Goal: Task Accomplishment & Management: Use online tool/utility

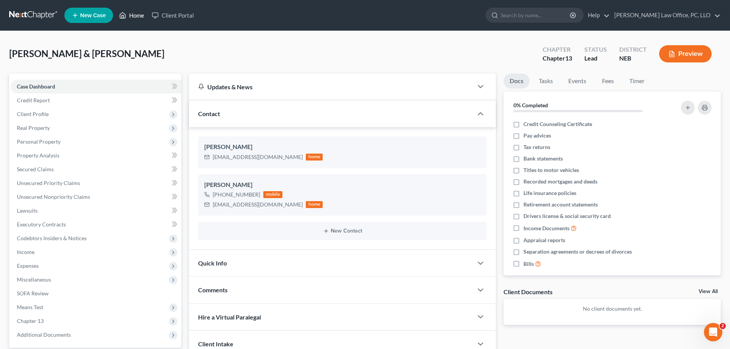
click at [141, 15] on link "Home" at bounding box center [131, 15] width 33 height 14
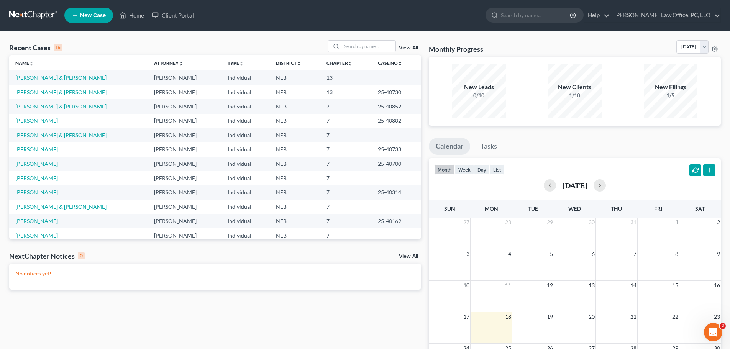
click at [50, 94] on link "[PERSON_NAME] & [PERSON_NAME]" at bounding box center [60, 92] width 91 height 7
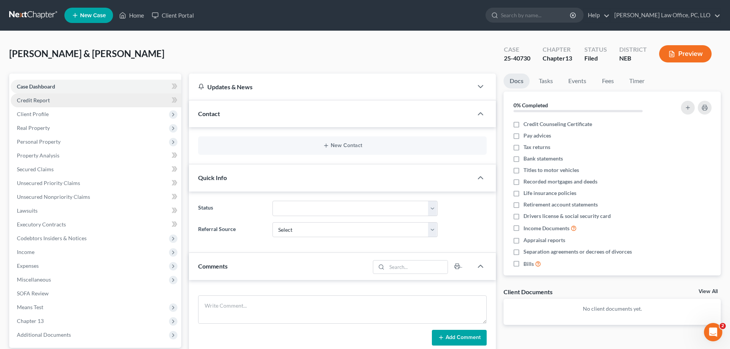
click at [41, 101] on span "Credit Report" at bounding box center [33, 100] width 33 height 7
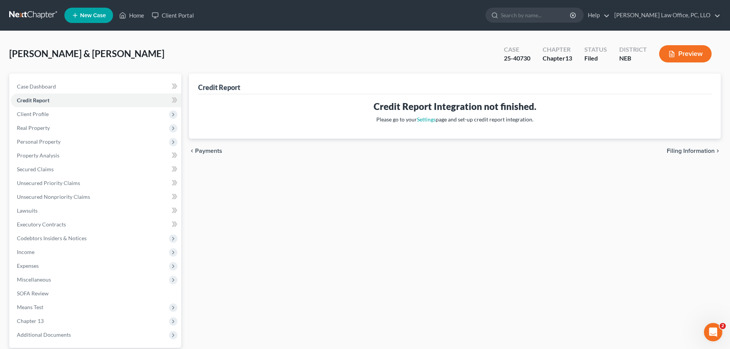
scroll to position [72, 0]
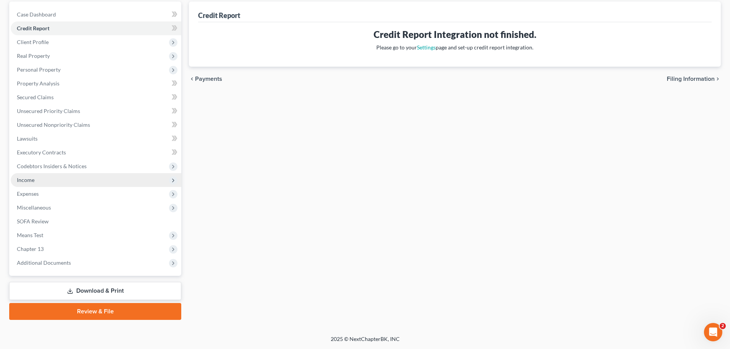
click at [27, 181] on span "Income" at bounding box center [26, 180] width 18 height 7
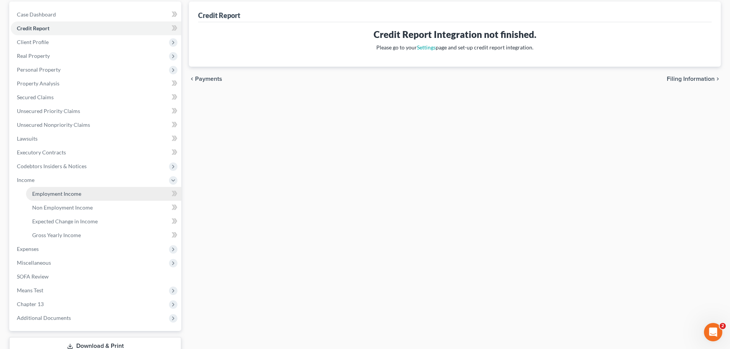
click at [48, 191] on span "Employment Income" at bounding box center [56, 194] width 49 height 7
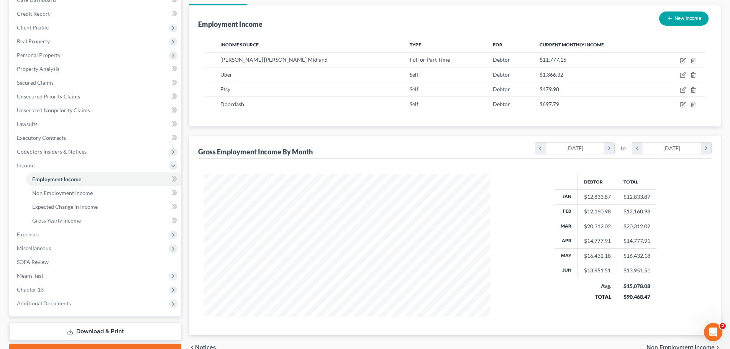
scroll to position [127, 0]
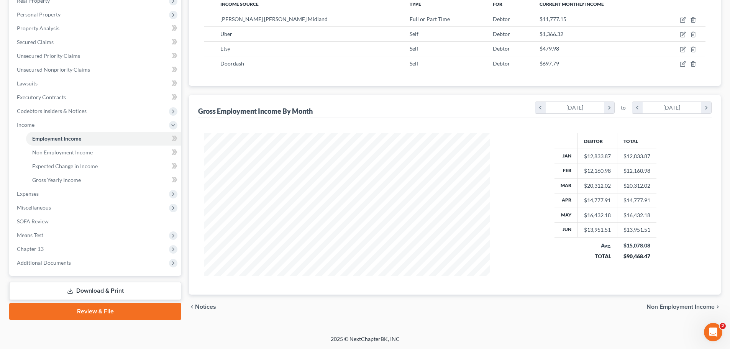
click at [677, 304] on span "Non Employment Income" at bounding box center [681, 307] width 68 height 6
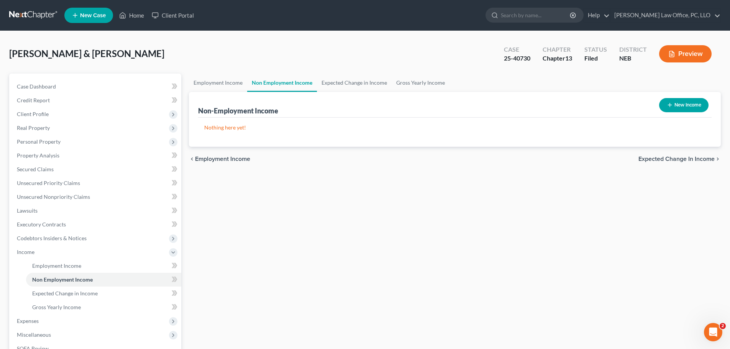
click at [683, 158] on span "Expected Change in Income" at bounding box center [677, 159] width 76 height 6
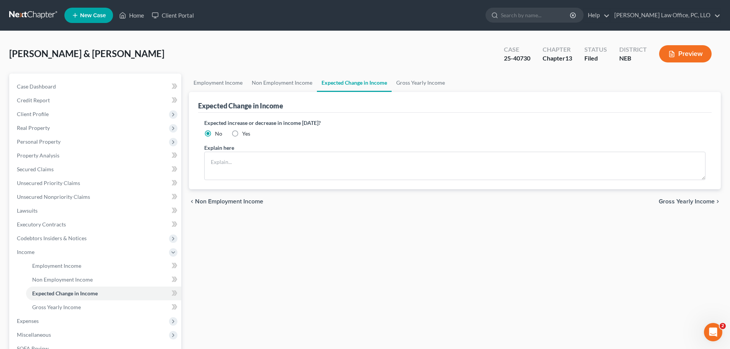
click at [686, 200] on span "Gross Yearly Income" at bounding box center [687, 202] width 56 height 6
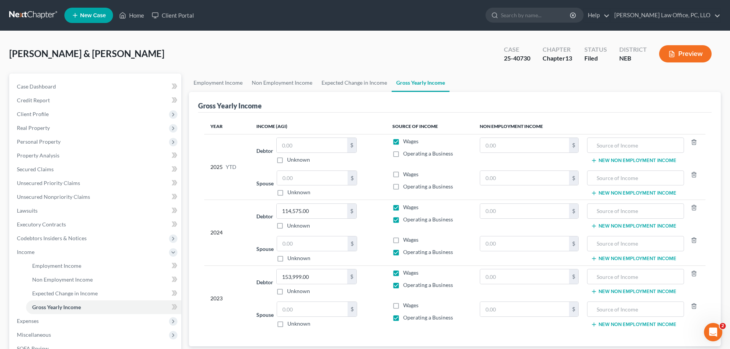
scroll to position [127, 0]
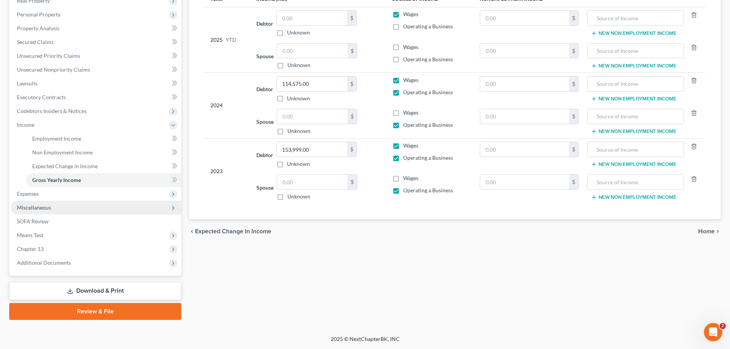
click at [40, 205] on span "Miscellaneous" at bounding box center [34, 207] width 34 height 7
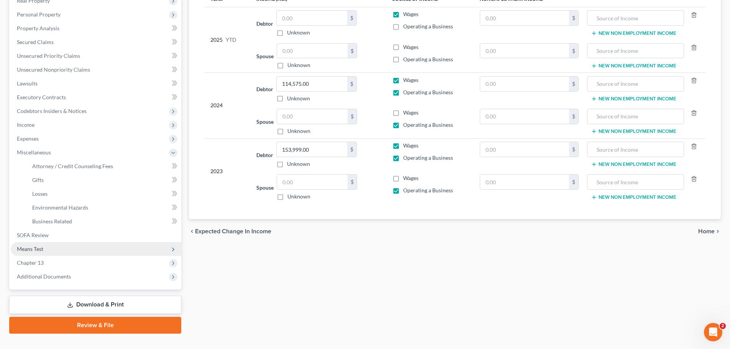
click at [46, 247] on span "Means Test" at bounding box center [96, 249] width 171 height 14
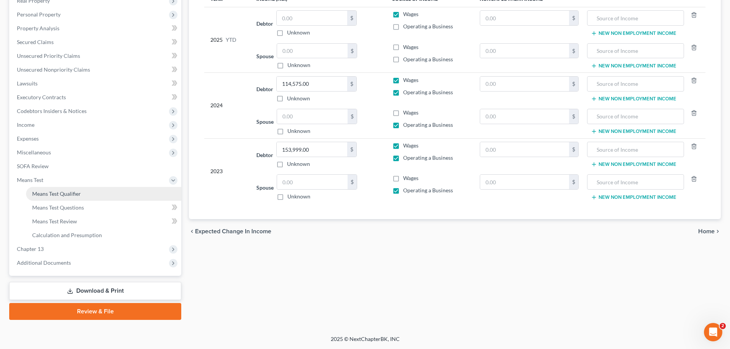
click at [43, 191] on span "Means Test Qualifier" at bounding box center [56, 194] width 49 height 7
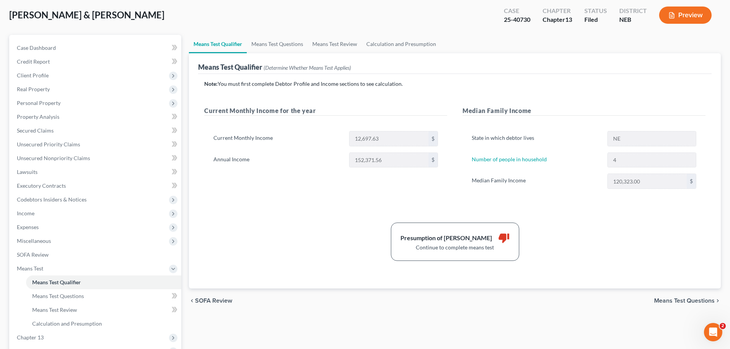
scroll to position [35, 0]
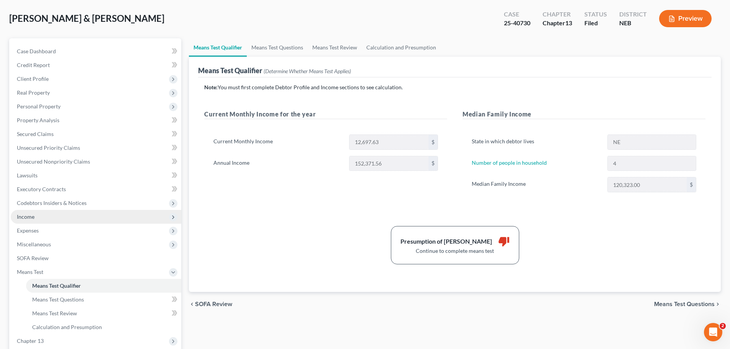
click at [40, 219] on span "Income" at bounding box center [96, 217] width 171 height 14
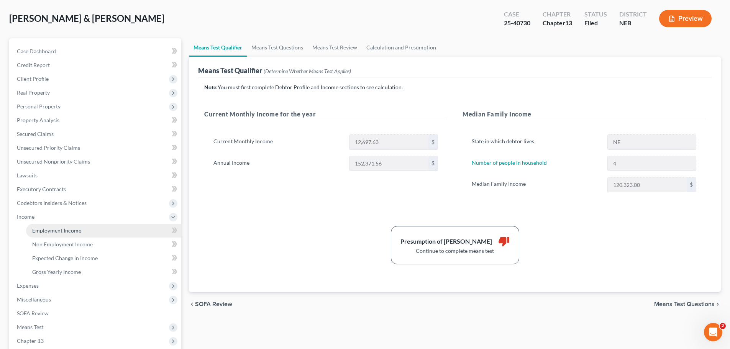
click at [43, 228] on span "Employment Income" at bounding box center [56, 230] width 49 height 7
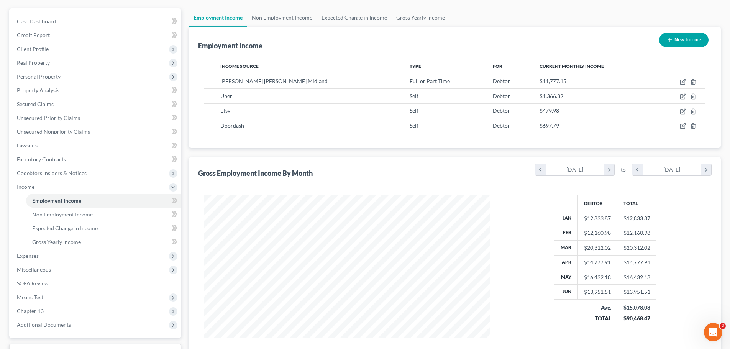
scroll to position [127, 0]
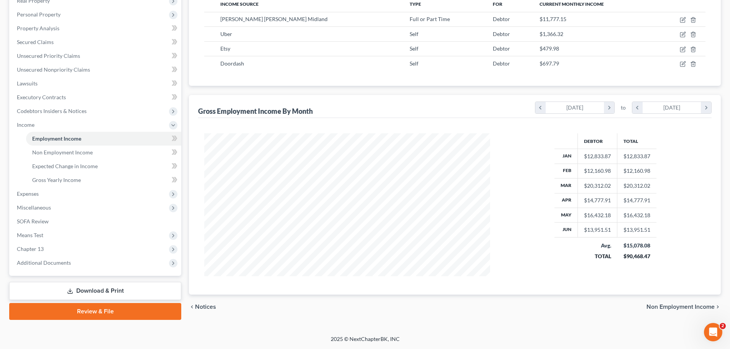
click at [138, 289] on link "Download & Print" at bounding box center [95, 291] width 172 height 18
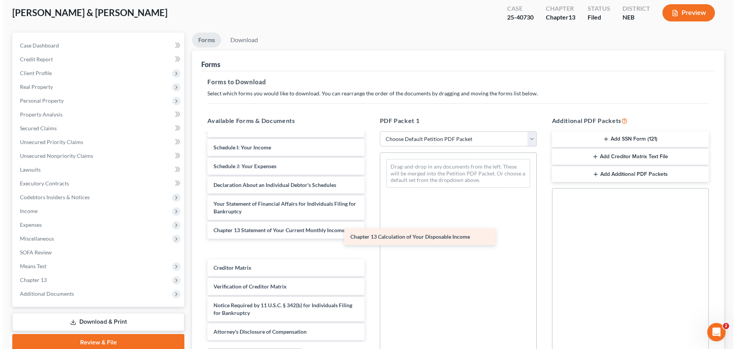
scroll to position [133, 0]
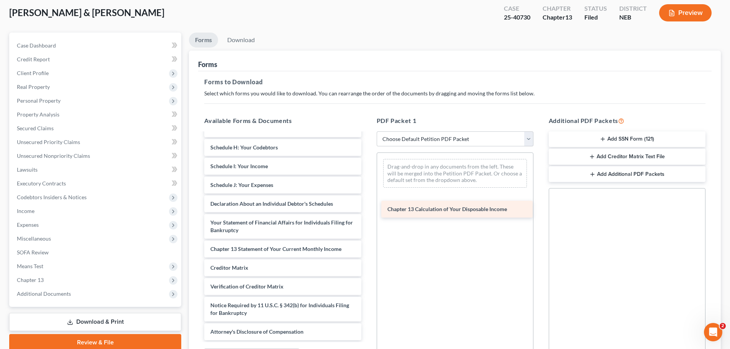
drag, startPoint x: 236, startPoint y: 246, endPoint x: 418, endPoint y: 205, distance: 186.7
click at [367, 205] on div "Chapter 13 Calculation of Your Disposable Income Voluntary Petition for Individ…" at bounding box center [282, 170] width 169 height 340
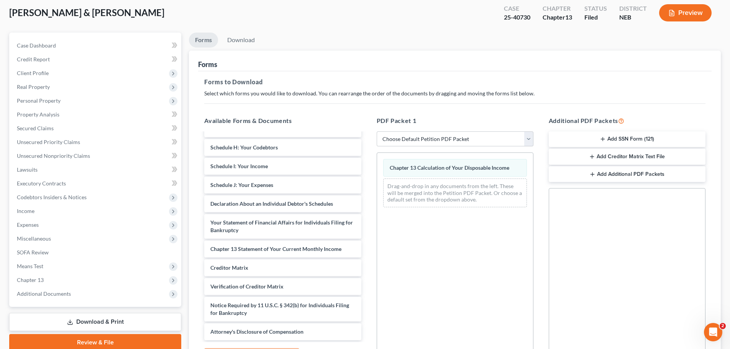
click at [686, 14] on button "Preview" at bounding box center [685, 12] width 53 height 17
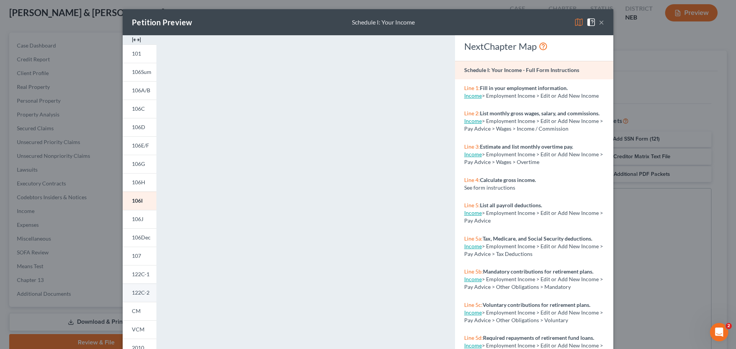
click at [142, 294] on span "122C-2" at bounding box center [141, 292] width 18 height 7
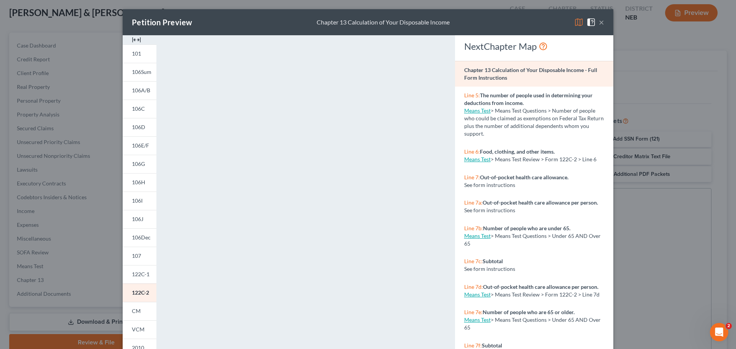
drag, startPoint x: 479, startPoint y: 24, endPoint x: 481, endPoint y: 10, distance: 14.1
click at [481, 10] on div "Petition Preview Chapter 13 Calculation of Your Disposable Income ×" at bounding box center [368, 22] width 491 height 26
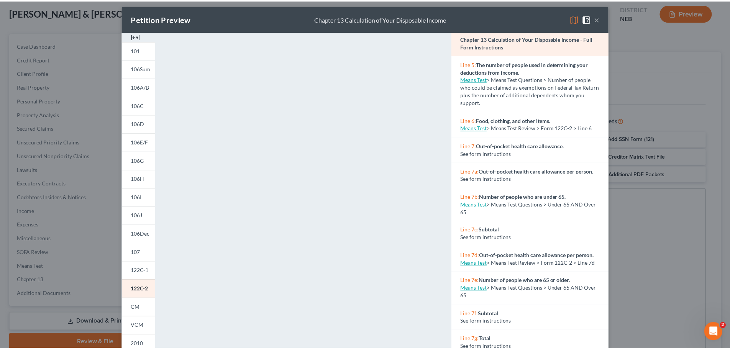
scroll to position [21, 0]
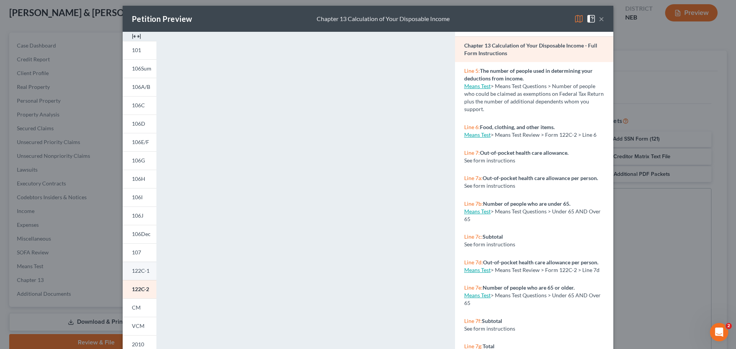
click at [133, 269] on span "122C-1" at bounding box center [141, 271] width 18 height 7
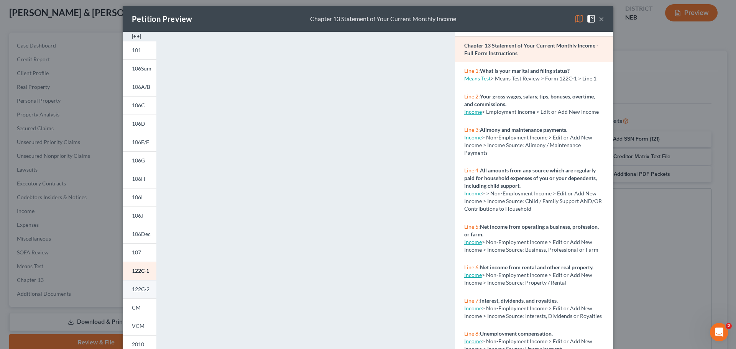
click at [132, 292] on span "122C-2" at bounding box center [141, 289] width 18 height 7
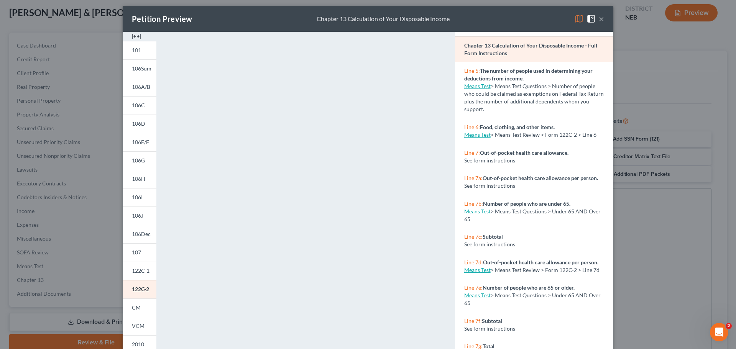
click at [599, 19] on button "×" at bounding box center [601, 18] width 5 height 9
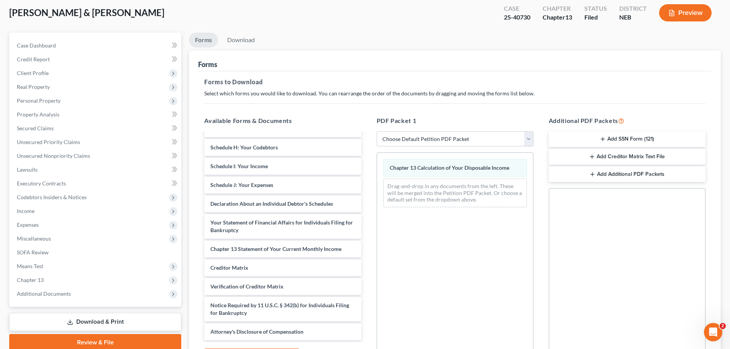
scroll to position [0, 0]
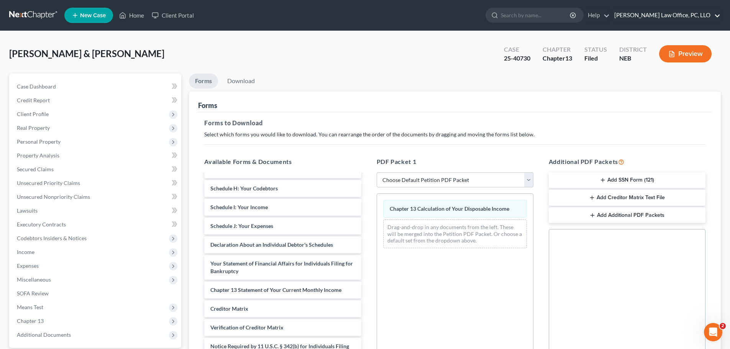
click at [717, 15] on link "[PERSON_NAME] Law Office, PC, LLO" at bounding box center [666, 15] width 110 height 14
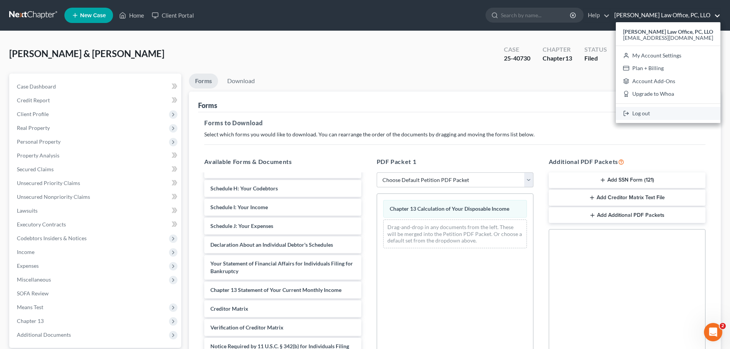
click at [644, 113] on link "Log out" at bounding box center [668, 113] width 105 height 13
